Goal: Task Accomplishment & Management: Manage account settings

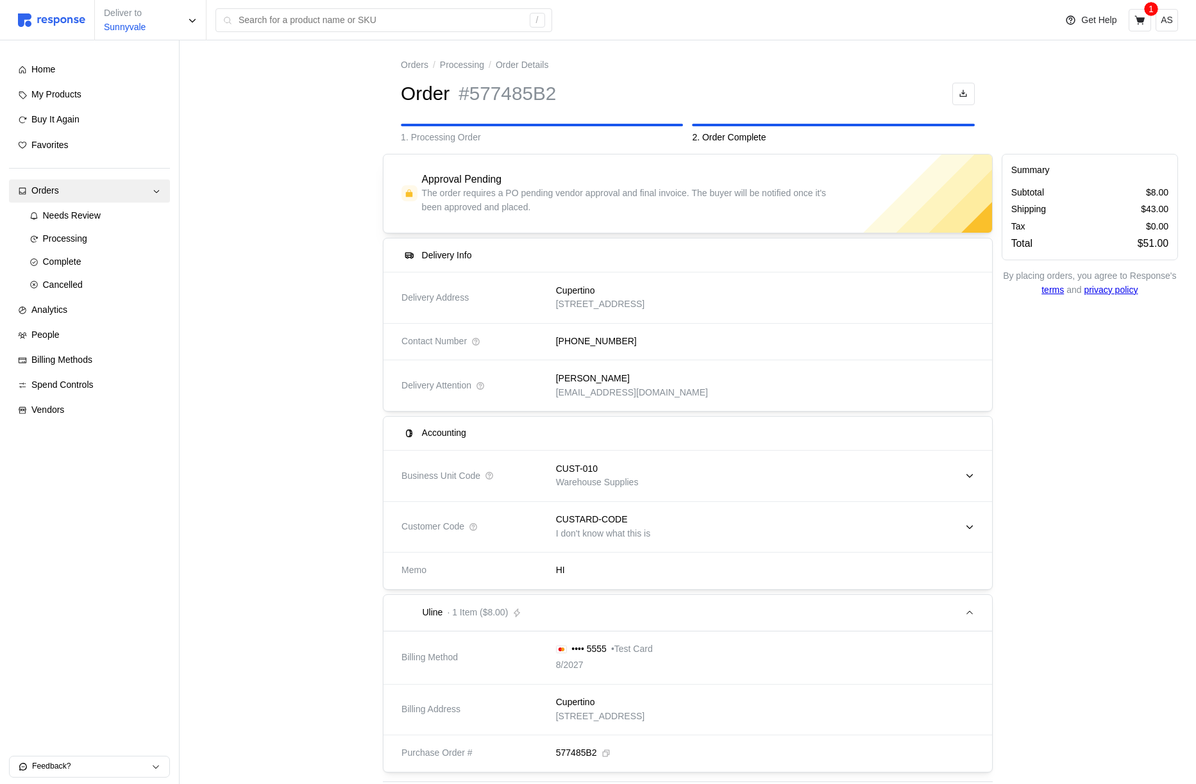
click at [802, 476] on div "CUST-010 Warehouse Supplies" at bounding box center [760, 476] width 427 height 46
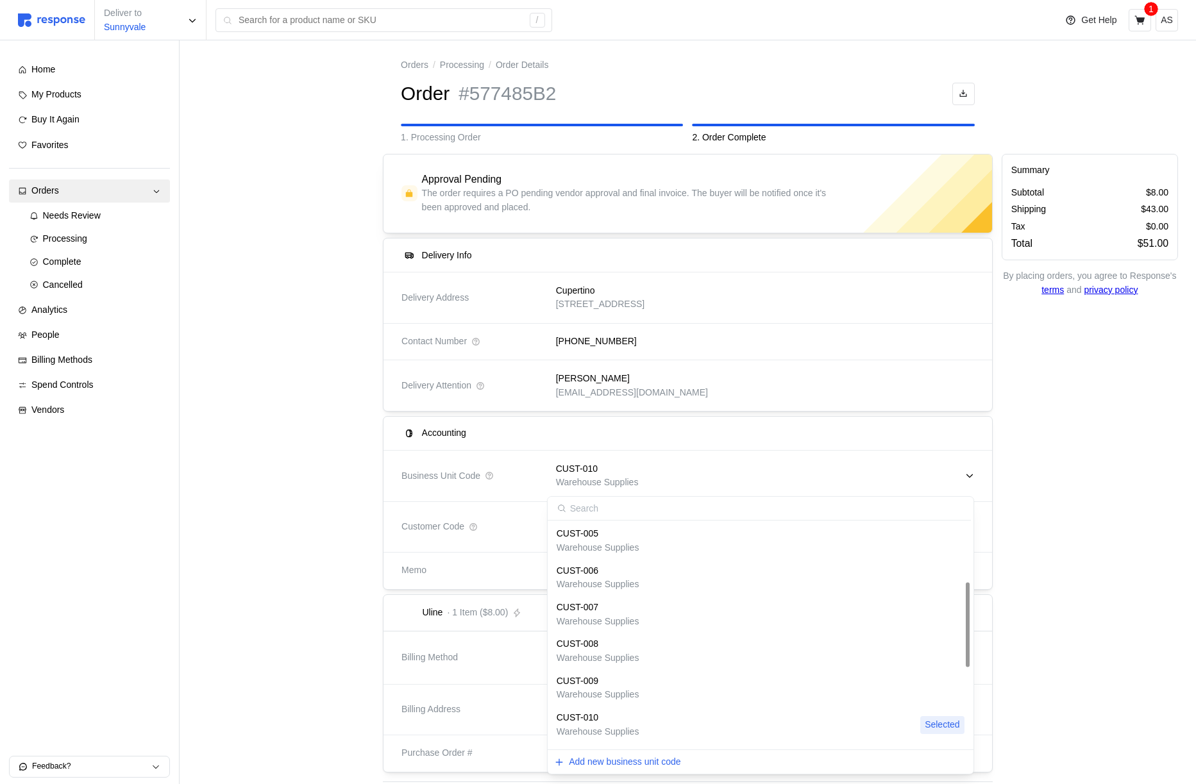
click at [405, 426] on div at bounding box center [409, 434] width 16 height 16
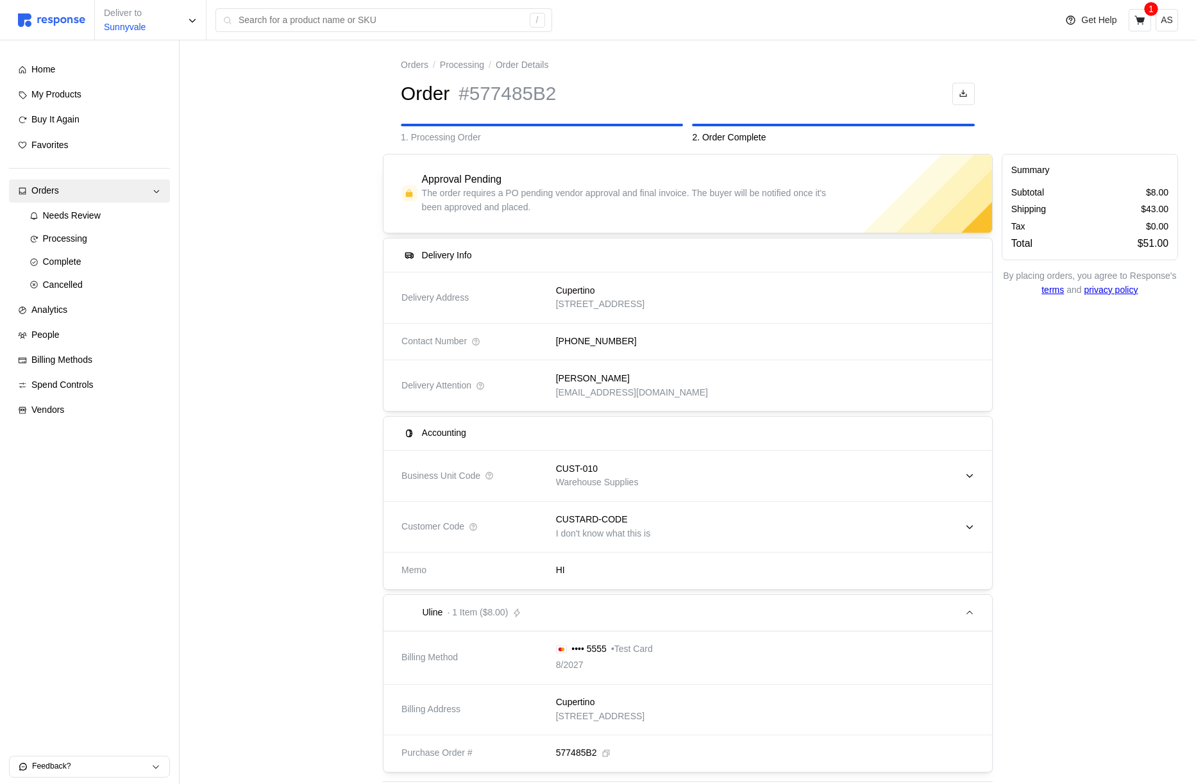
click at [618, 476] on p "Warehouse Supplies" at bounding box center [597, 483] width 83 height 14
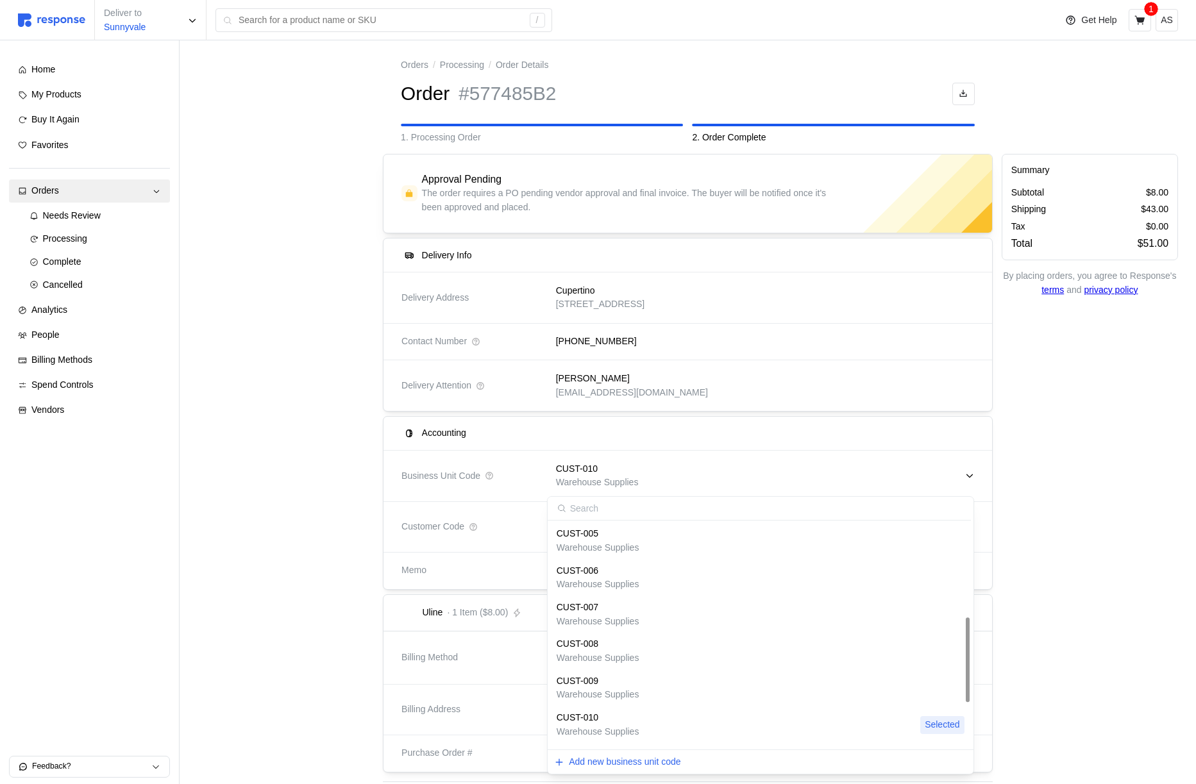
scroll to position [364, 0]
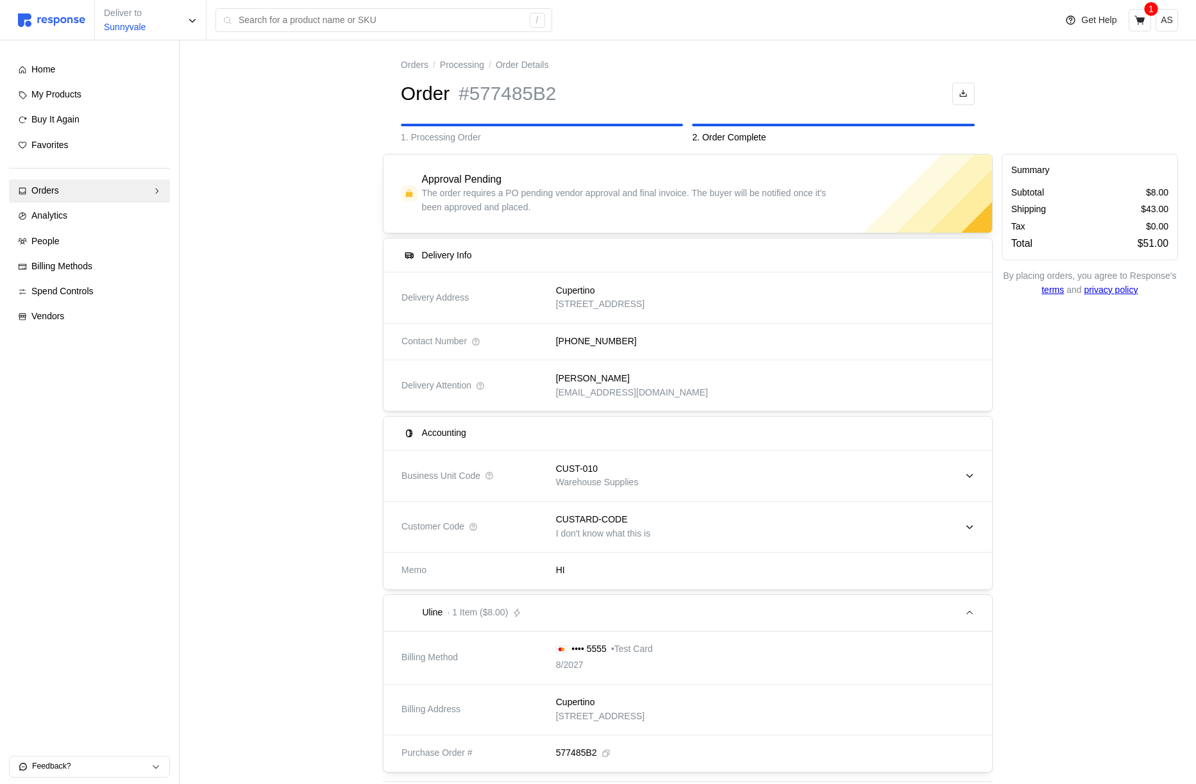
click at [681, 471] on div "CUST-010 Warehouse Supplies" at bounding box center [760, 476] width 427 height 46
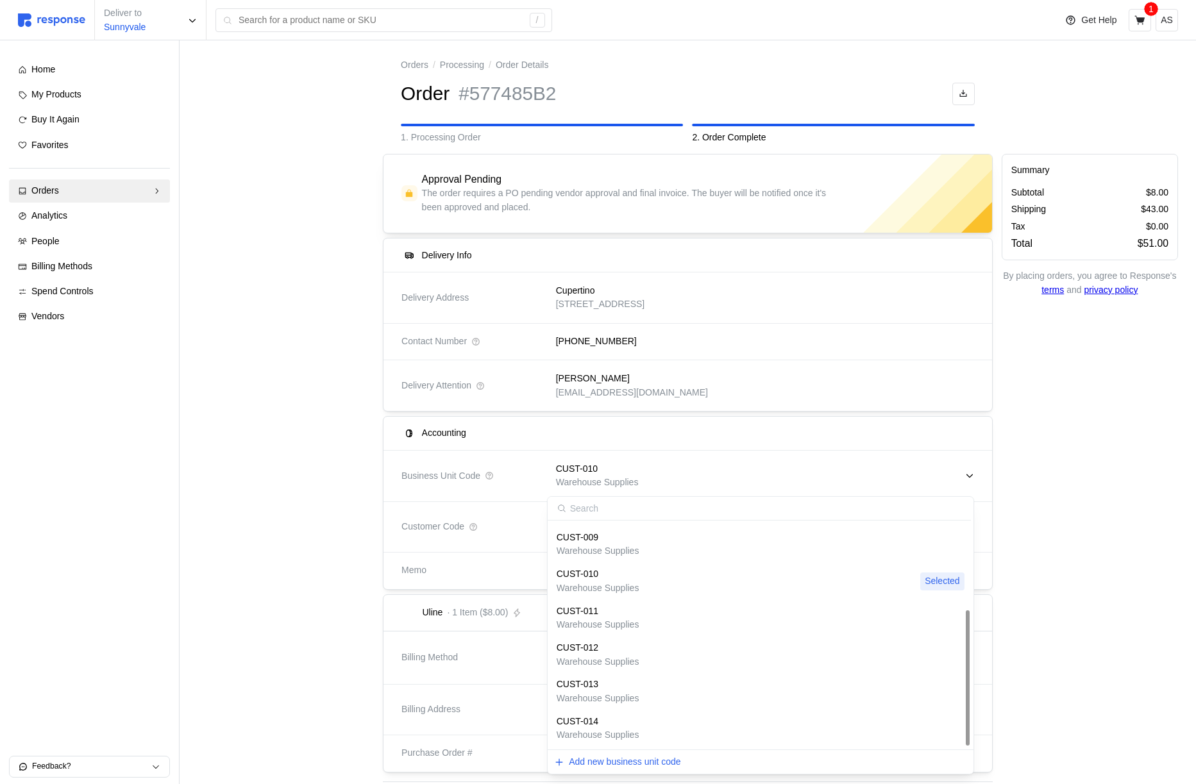
scroll to position [364, 0]
click at [637, 657] on p "Warehouse Supplies" at bounding box center [598, 662] width 83 height 14
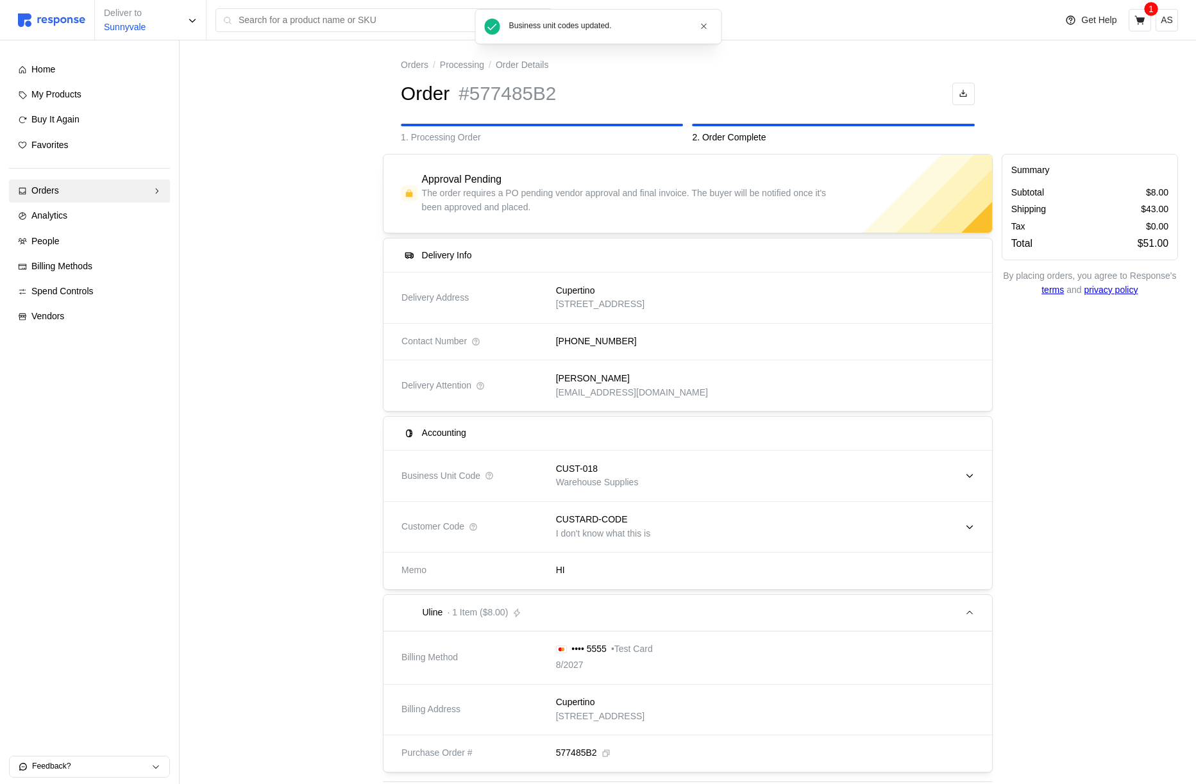
click at [674, 526] on div "CUSTARD-CODE I don't know what this is" at bounding box center [760, 527] width 427 height 46
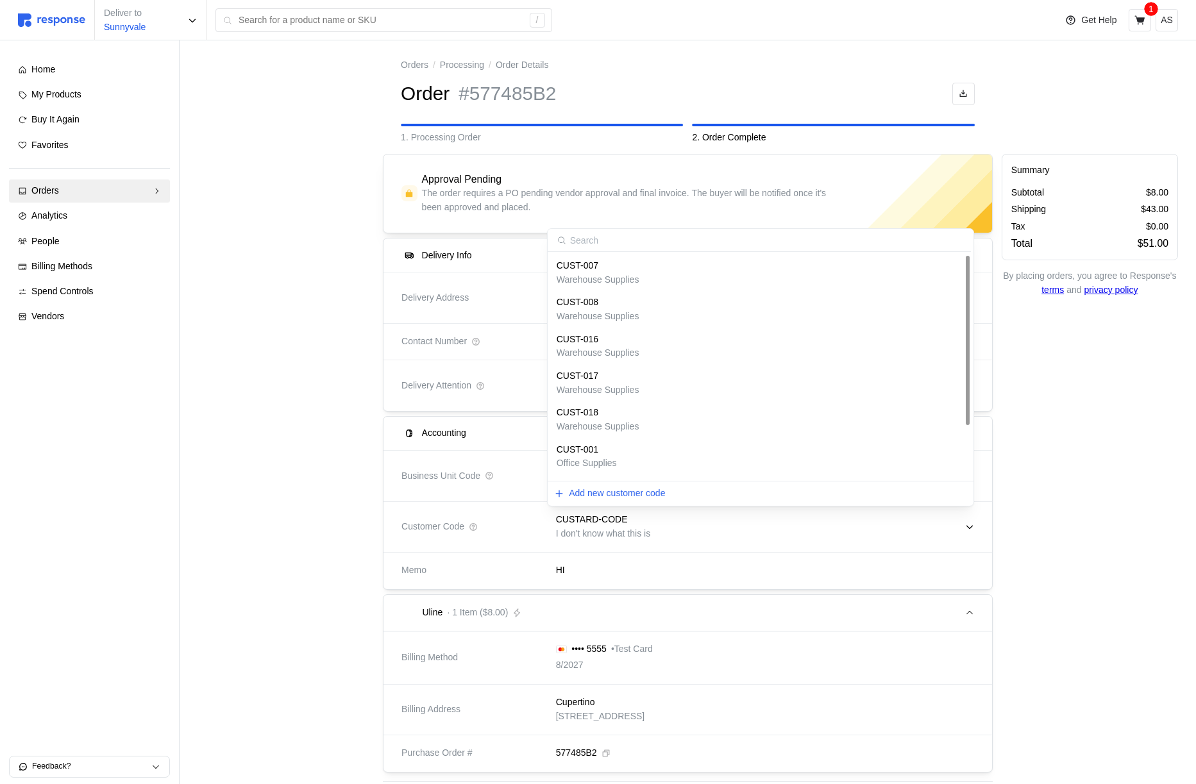
scroll to position [70, 0]
click at [639, 396] on div "CUST-001 Office Supplies" at bounding box center [761, 387] width 408 height 28
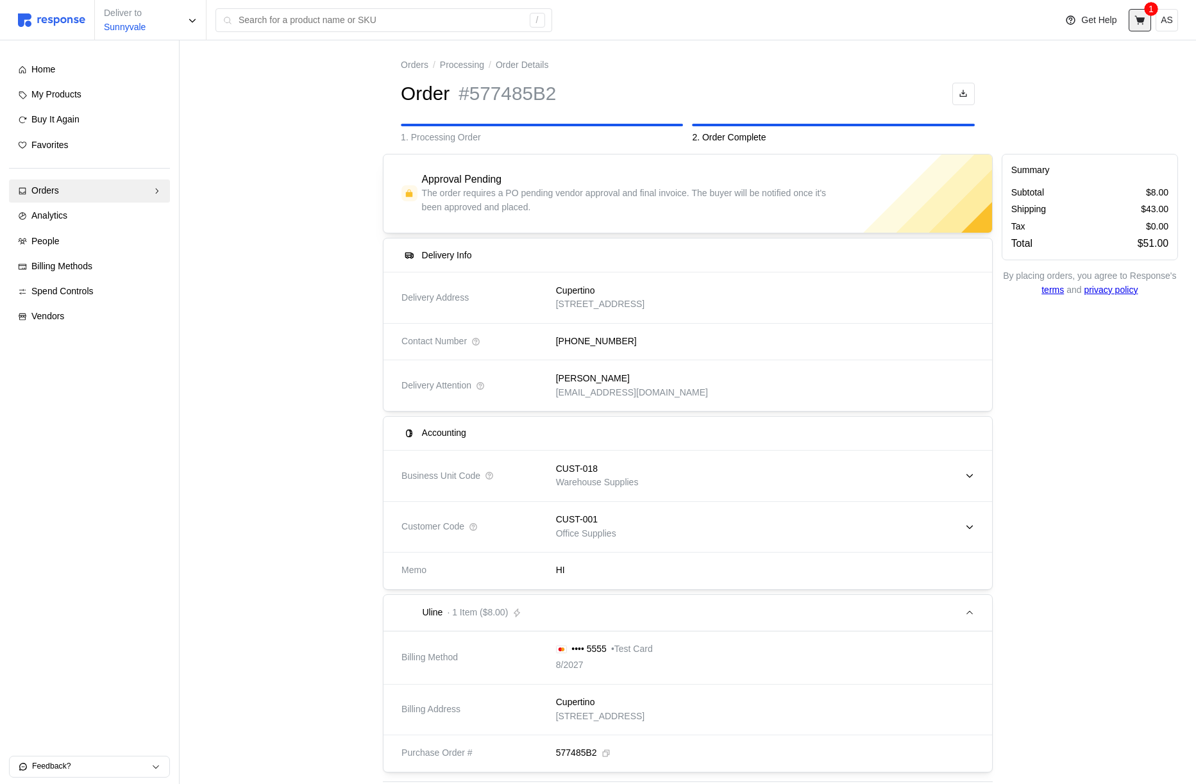
click at [1139, 18] on icon at bounding box center [1139, 19] width 10 height 9
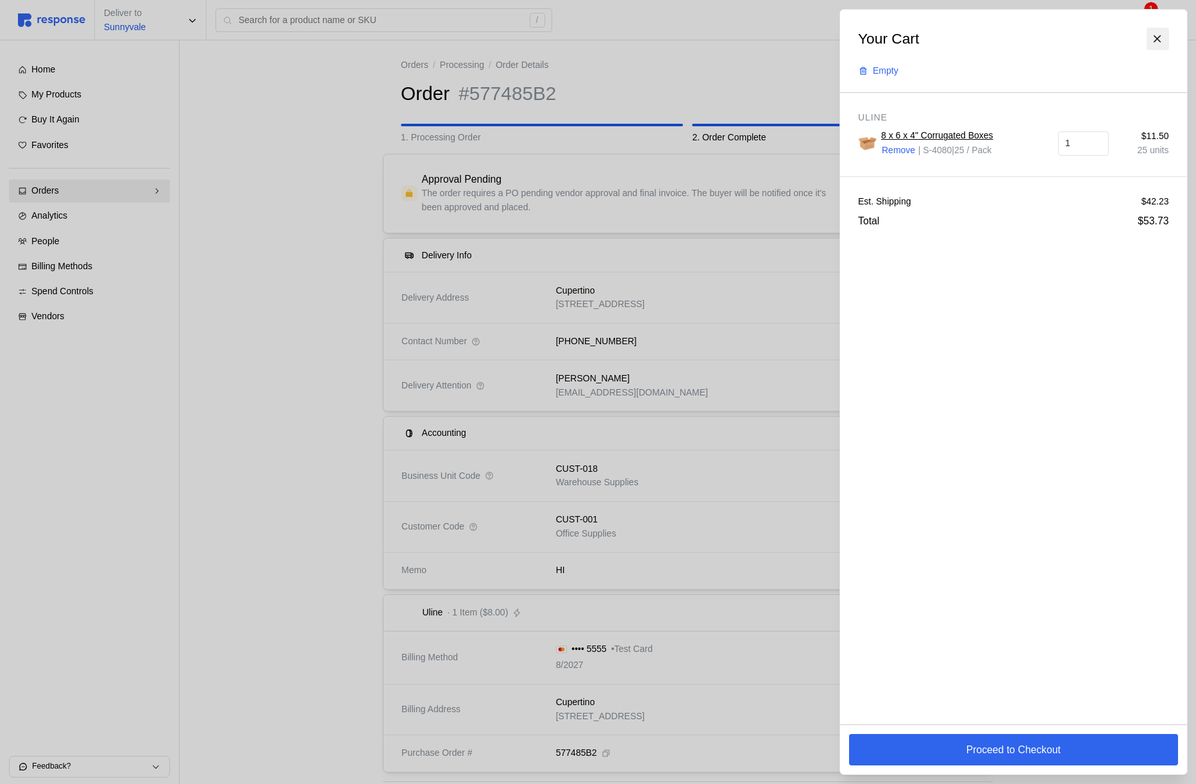
click at [1157, 41] on icon at bounding box center [1158, 39] width 12 height 12
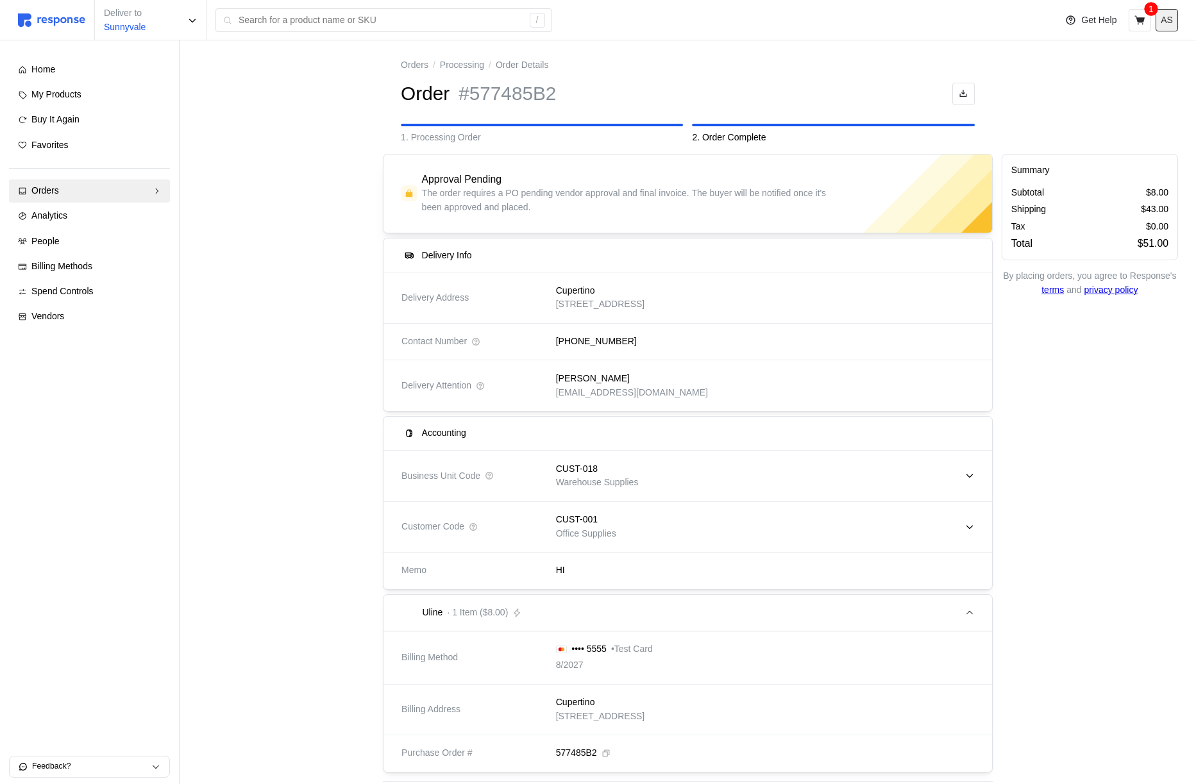
click at [1170, 24] on p "AS" at bounding box center [1167, 20] width 12 height 14
click at [1129, 69] on p "Logout" at bounding box center [1128, 74] width 82 height 14
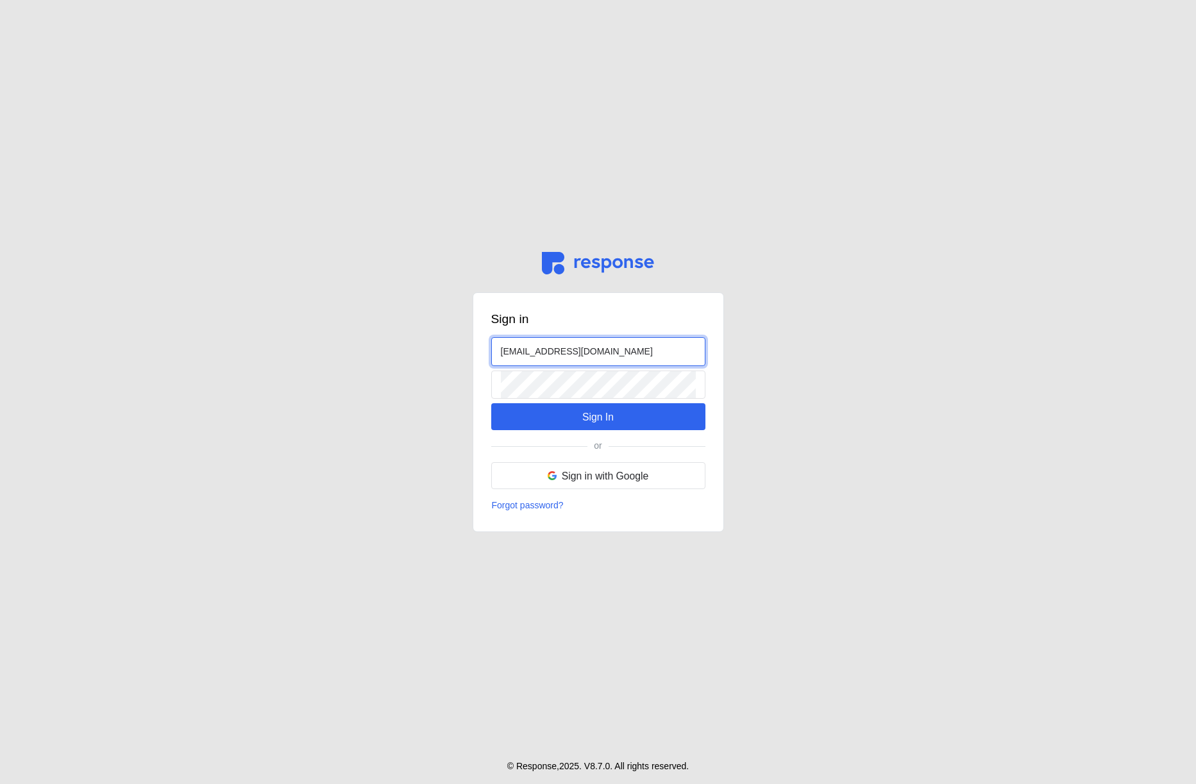
click at [503, 349] on input "[EMAIL_ADDRESS][DOMAIN_NAME]" at bounding box center [598, 352] width 195 height 28
type input "[EMAIL_ADDRESS][DOMAIN_NAME]"
